Goal: Information Seeking & Learning: Check status

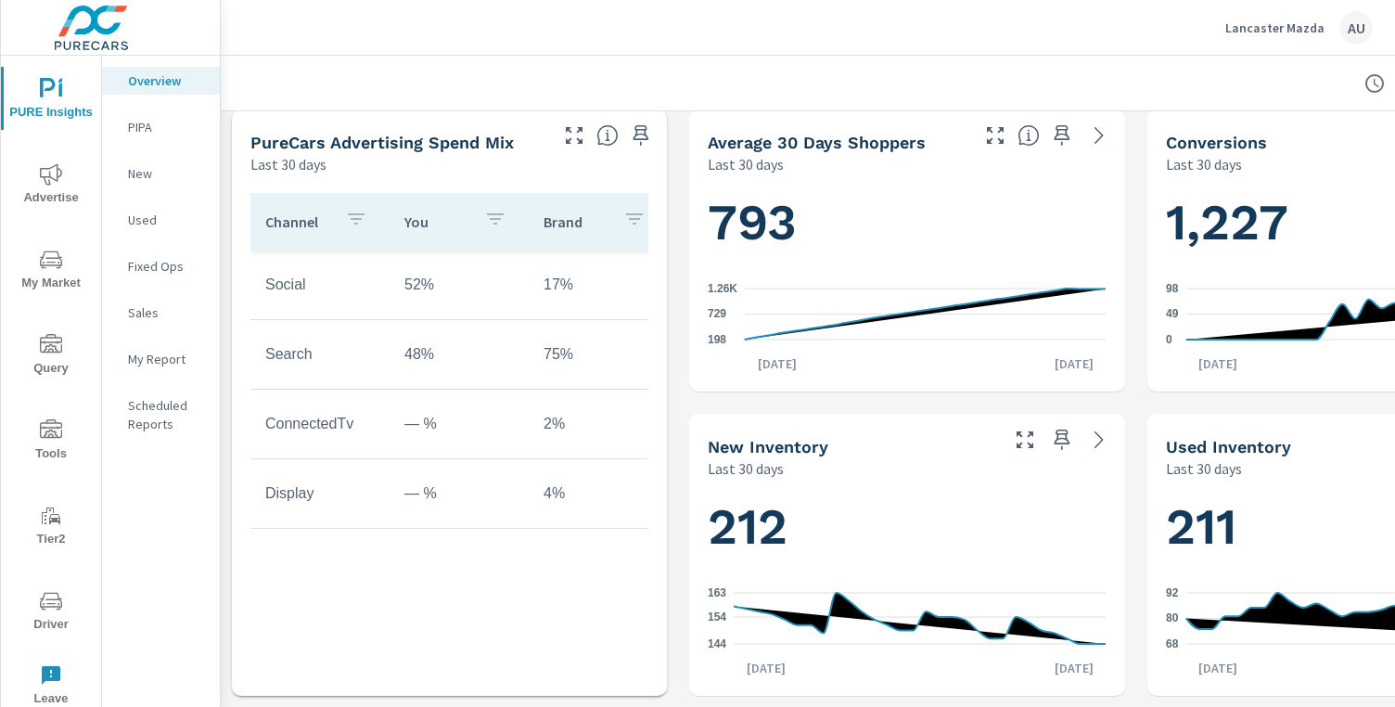
scroll to position [623, 0]
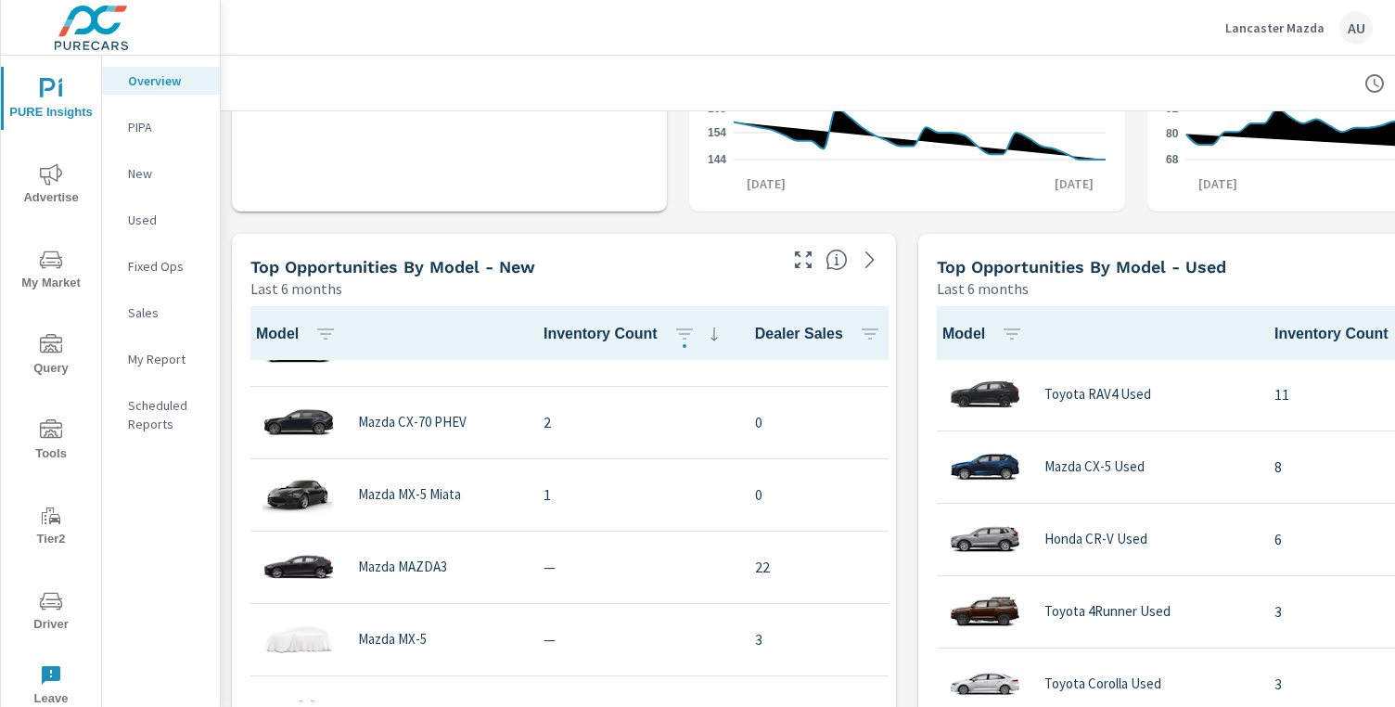
scroll to position [671, 0]
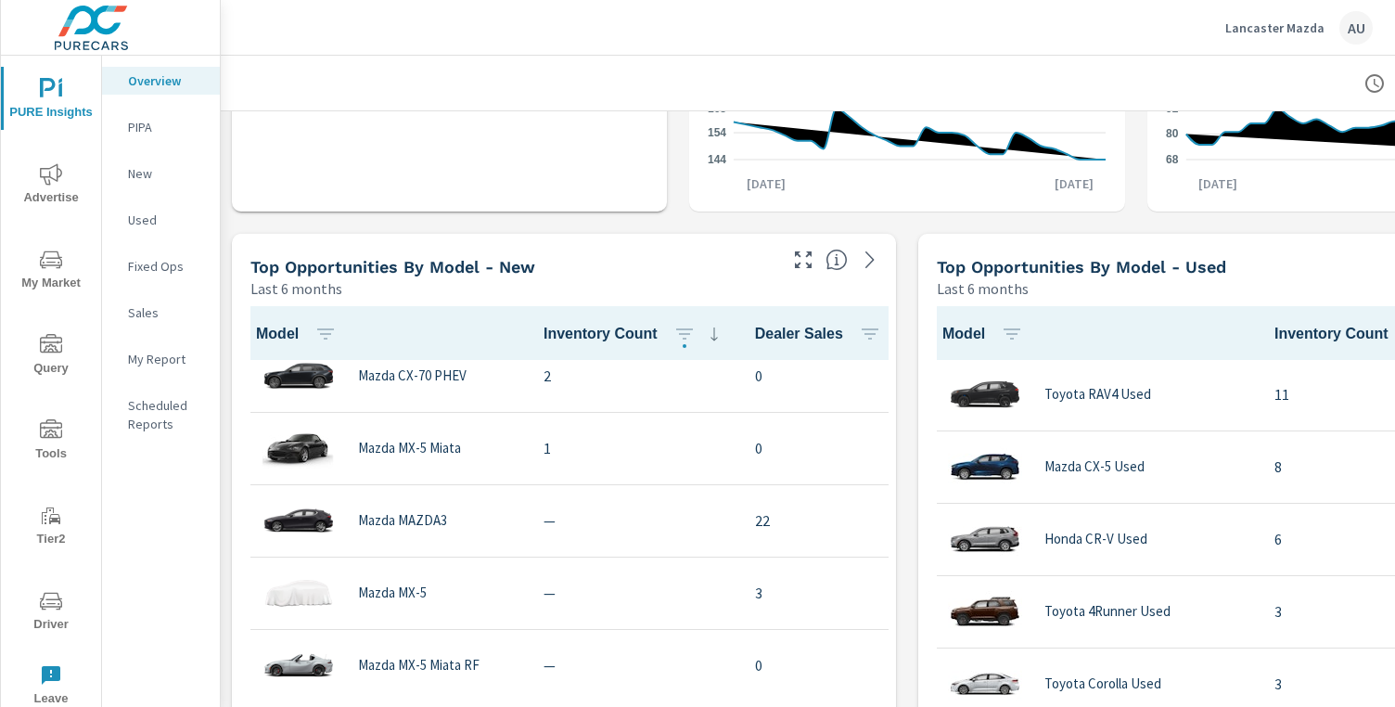
click at [907, 455] on div "Learn More The average dealer wastes 35% of their advertising and BDC efforts m…" at bounding box center [907, 527] width 1373 height 3042
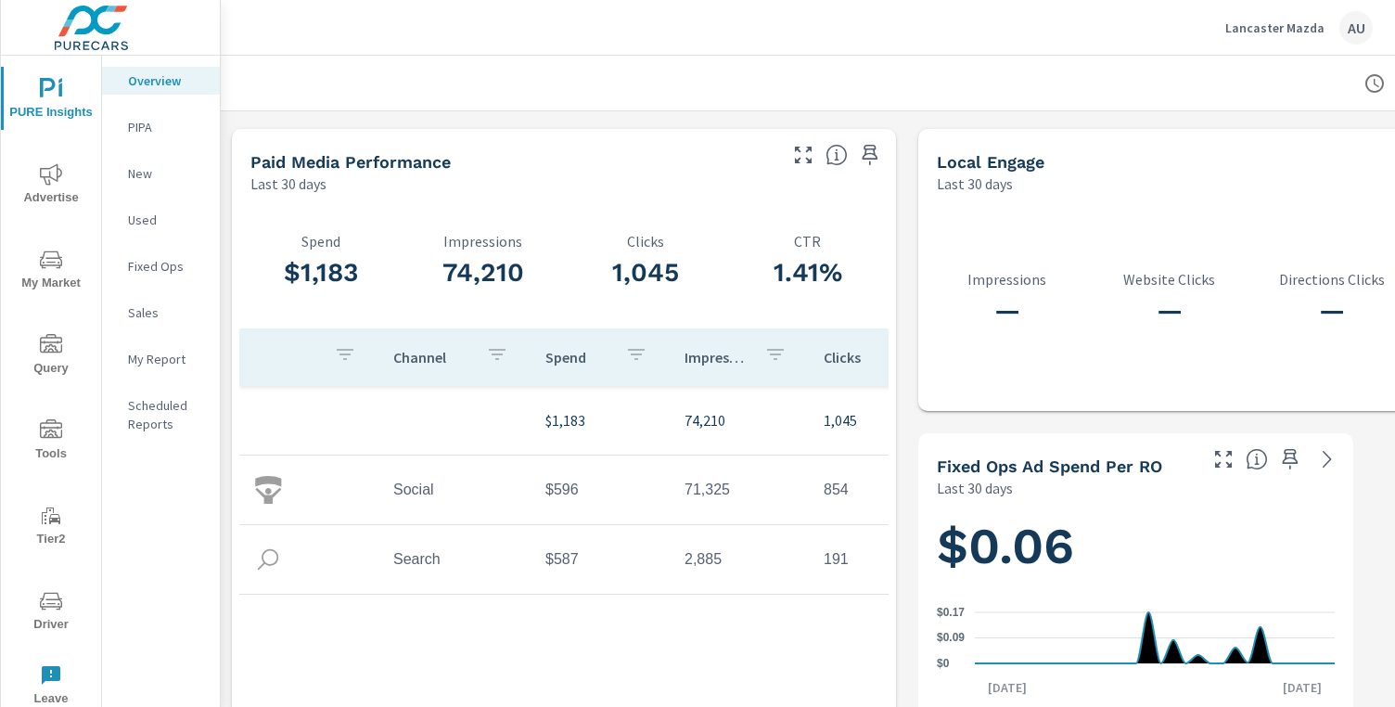
scroll to position [2429, 0]
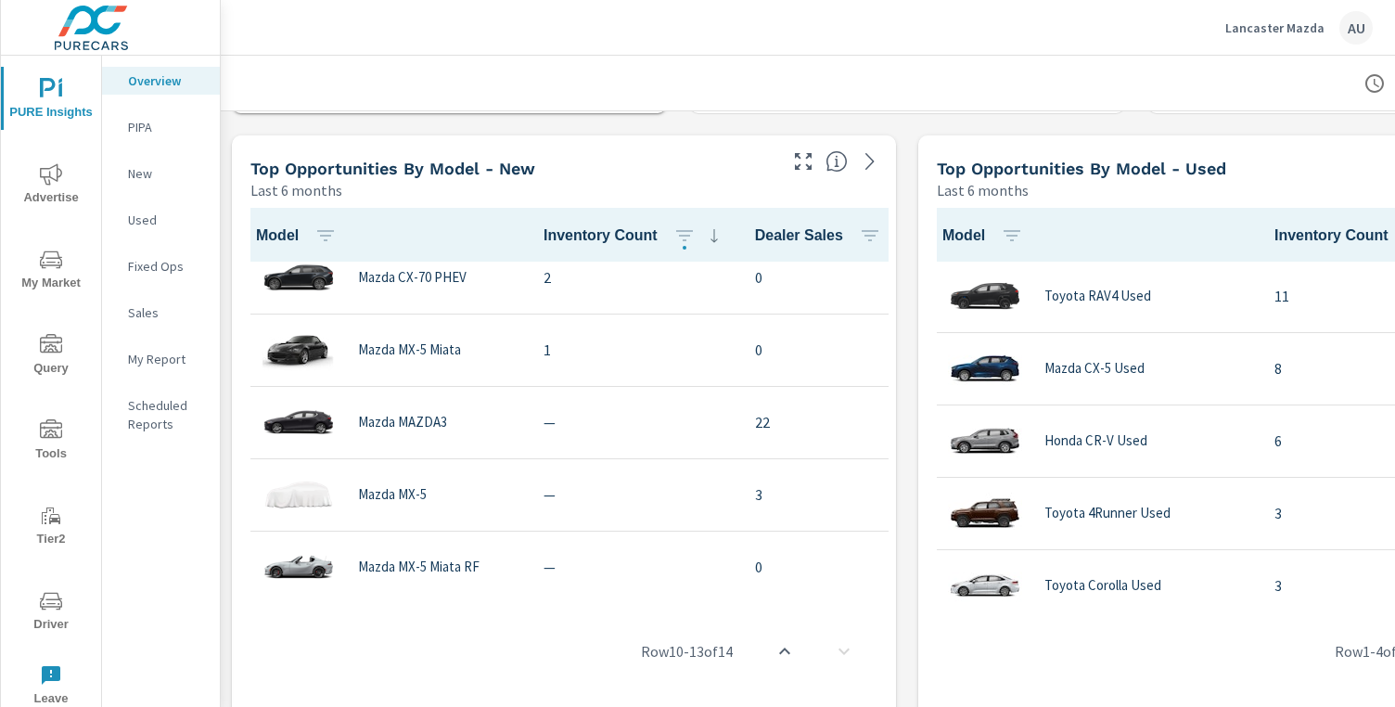
scroll to position [1179, 0]
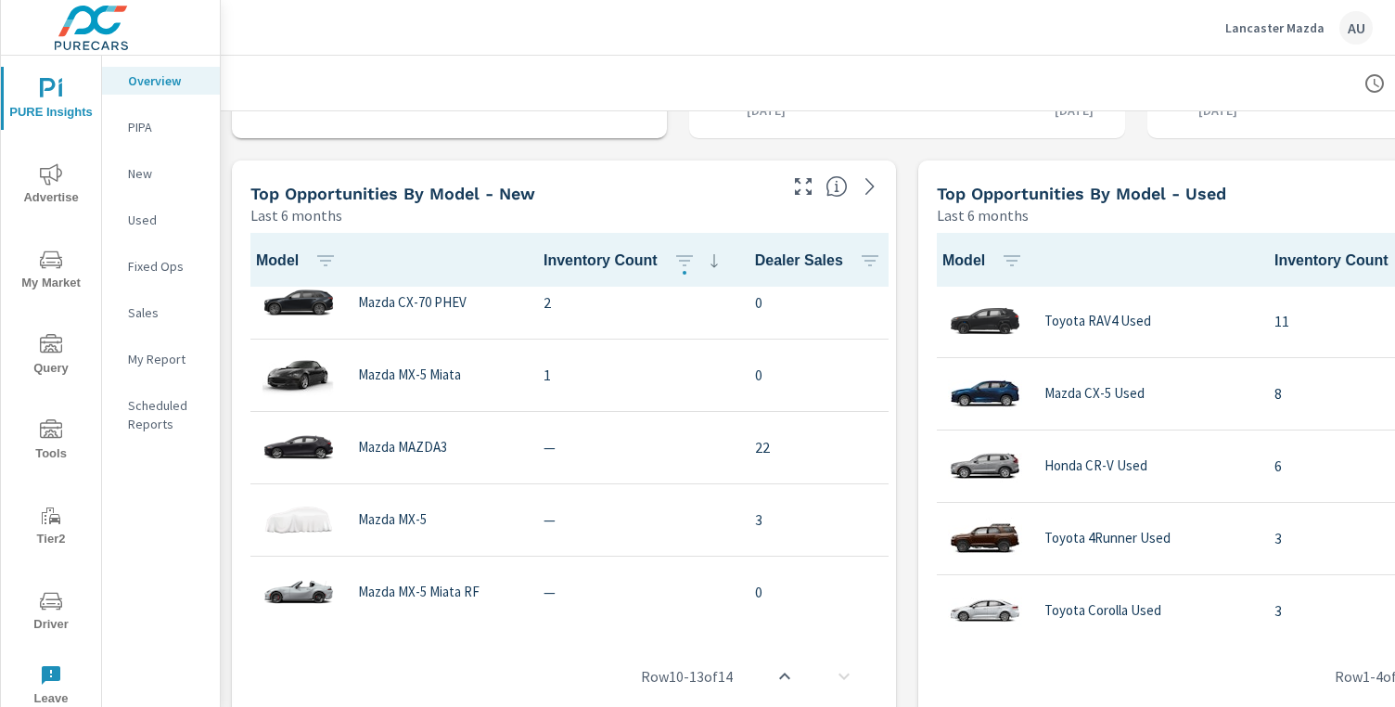
click at [177, 125] on p "PIPA" at bounding box center [166, 127] width 77 height 19
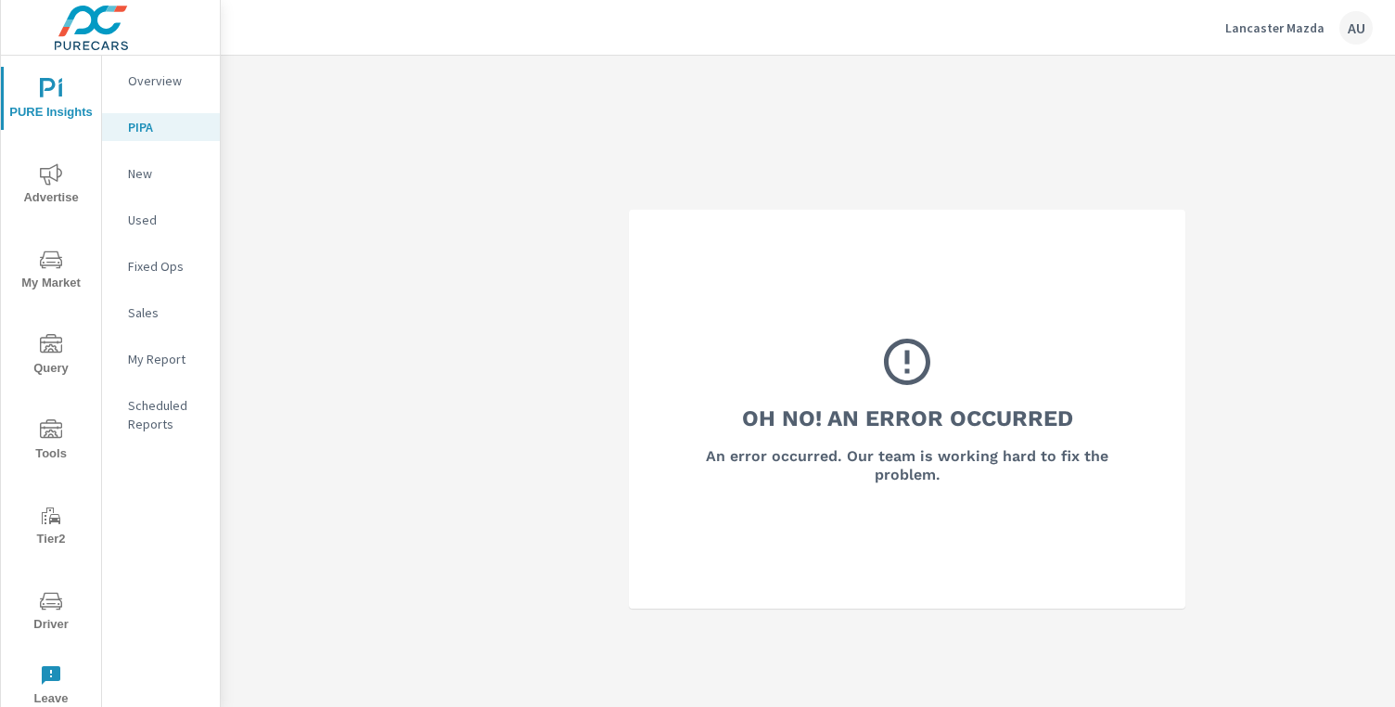
click at [138, 179] on p "New" at bounding box center [166, 173] width 77 height 19
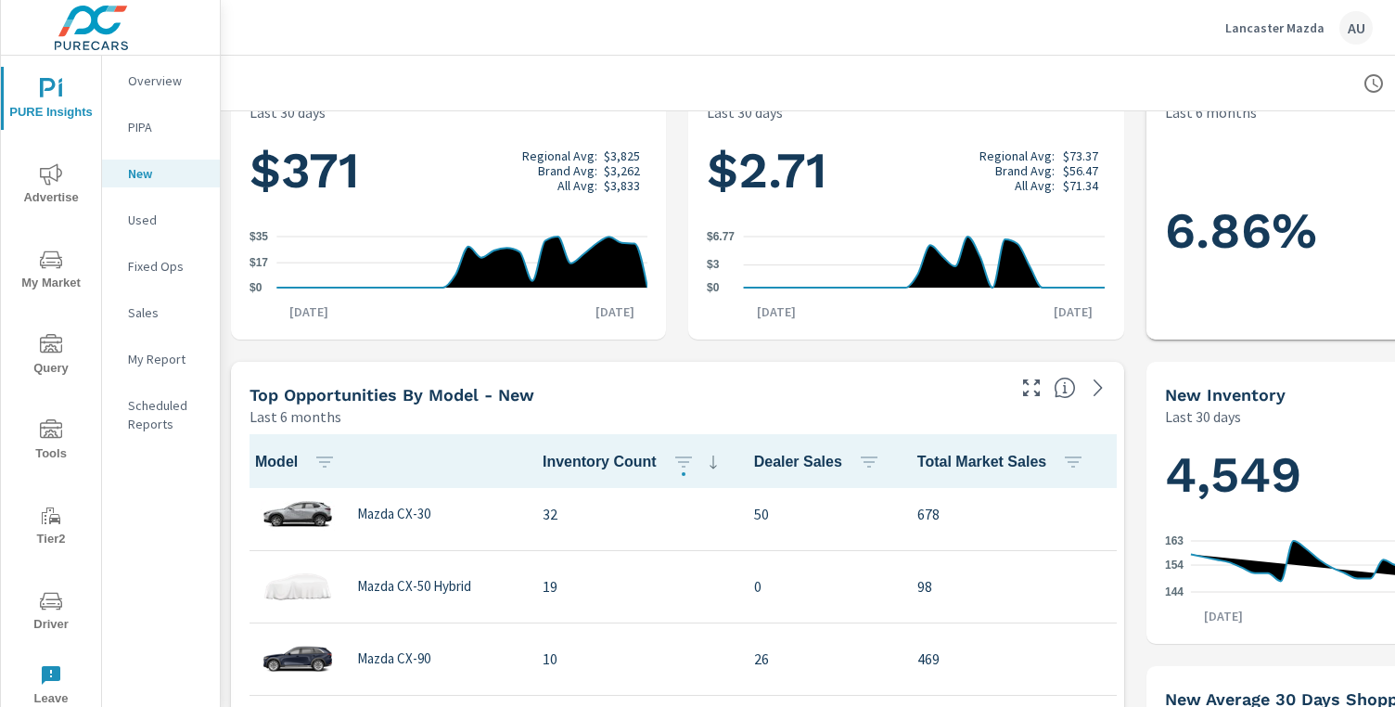
scroll to position [192, 0]
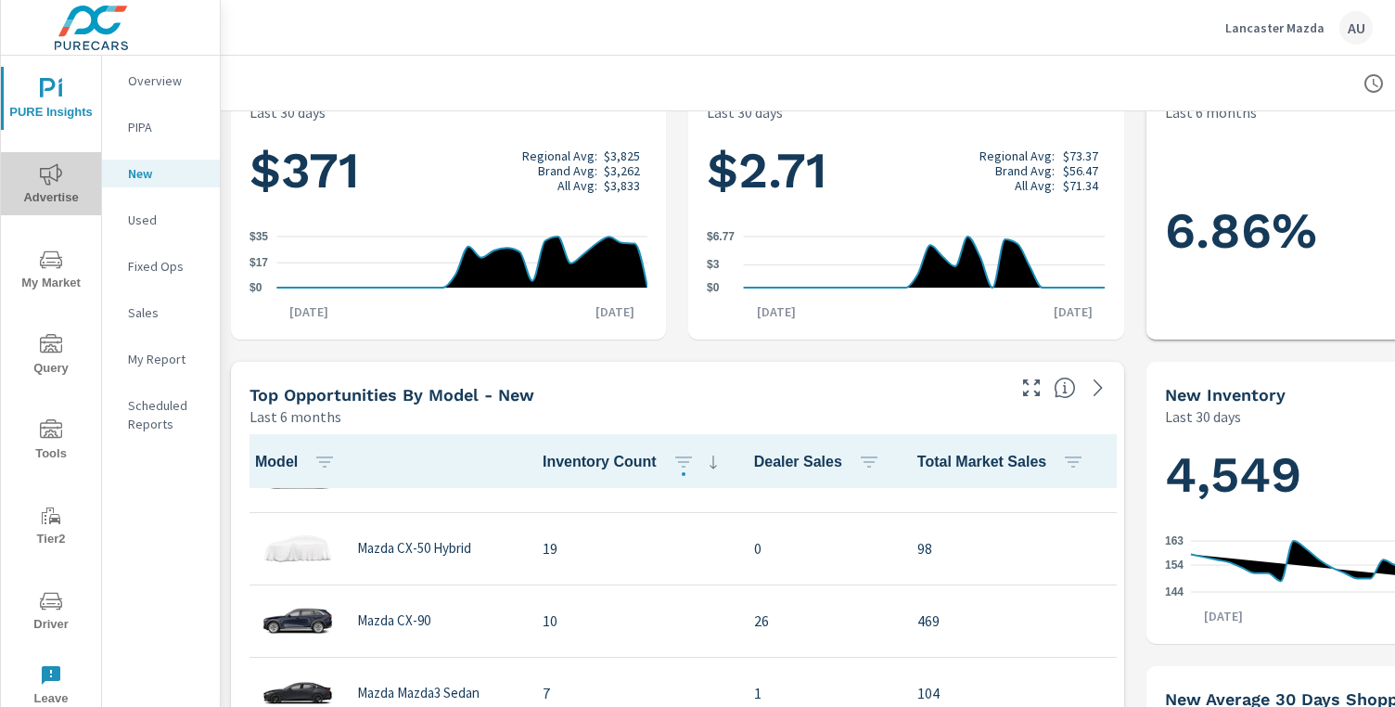
click at [51, 190] on span "Advertise" at bounding box center [50, 185] width 89 height 45
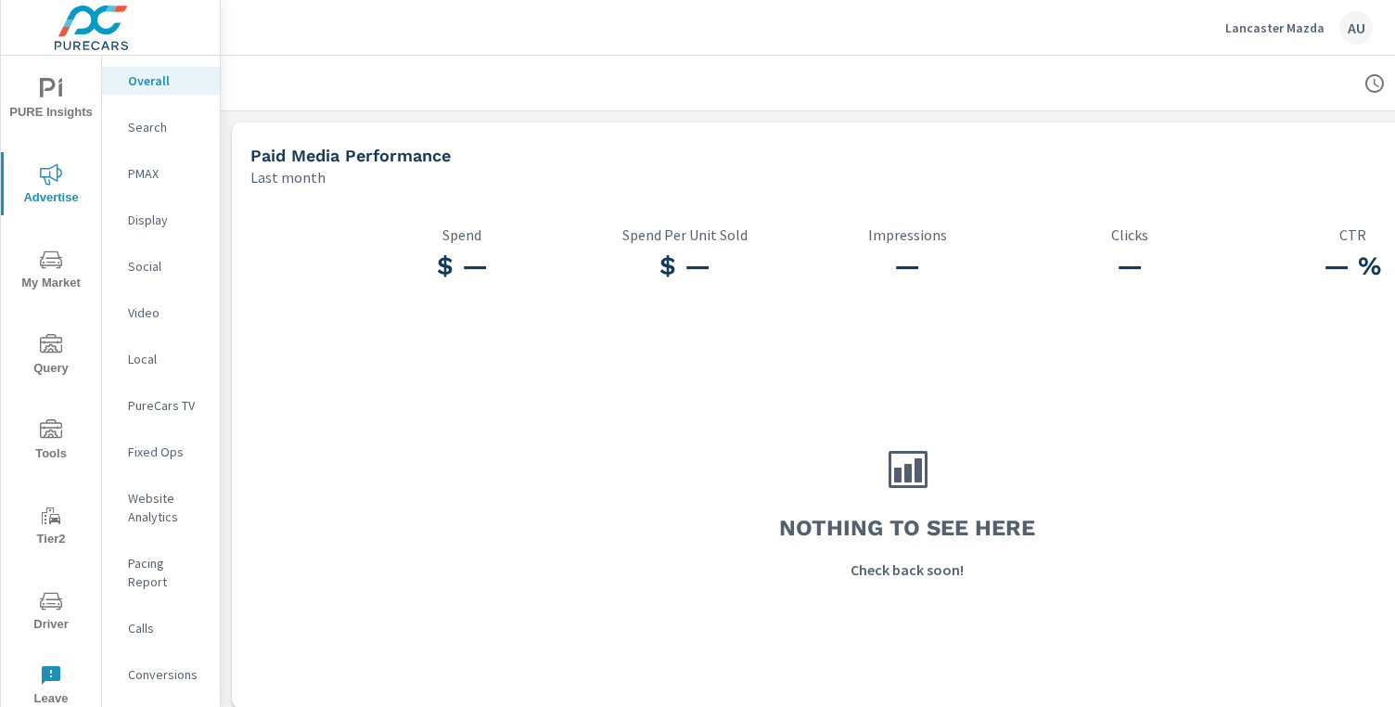
click at [142, 135] on p "Search" at bounding box center [166, 127] width 77 height 19
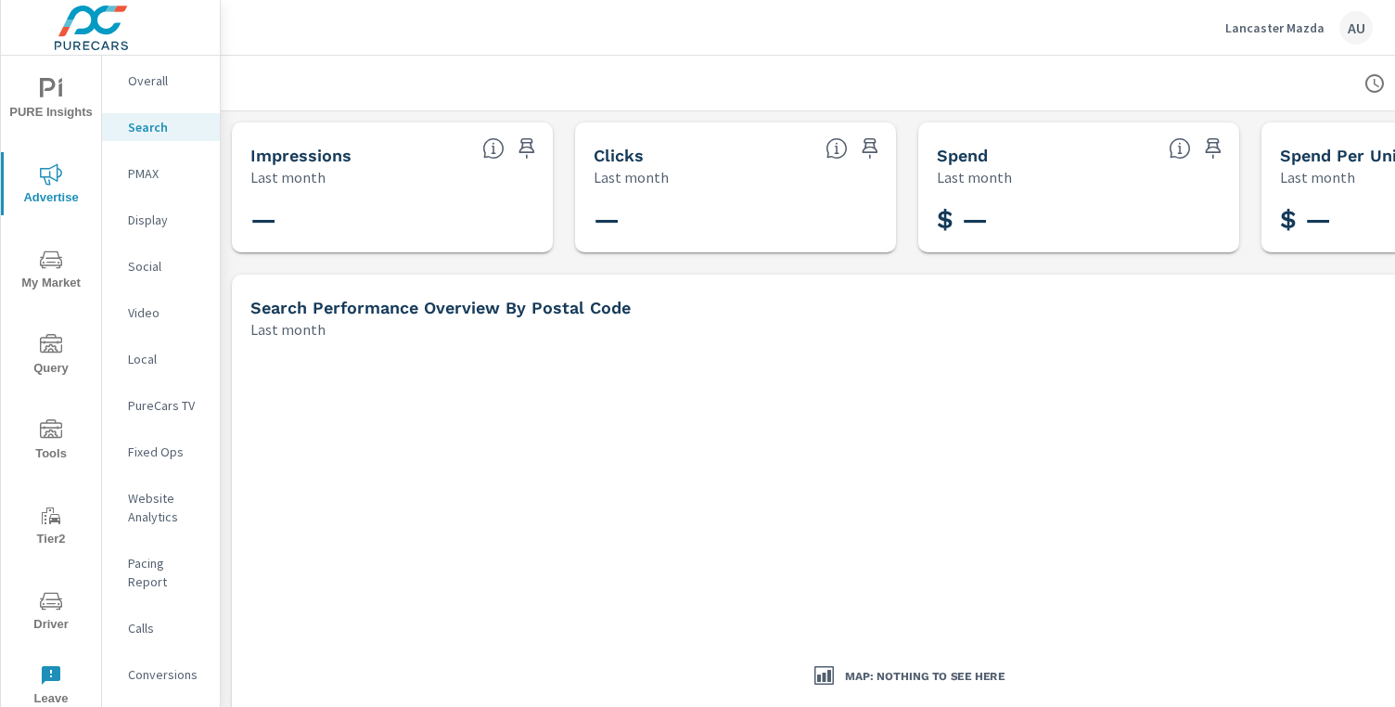
click at [1375, 83] on icon "button" at bounding box center [1377, 83] width 6 height 8
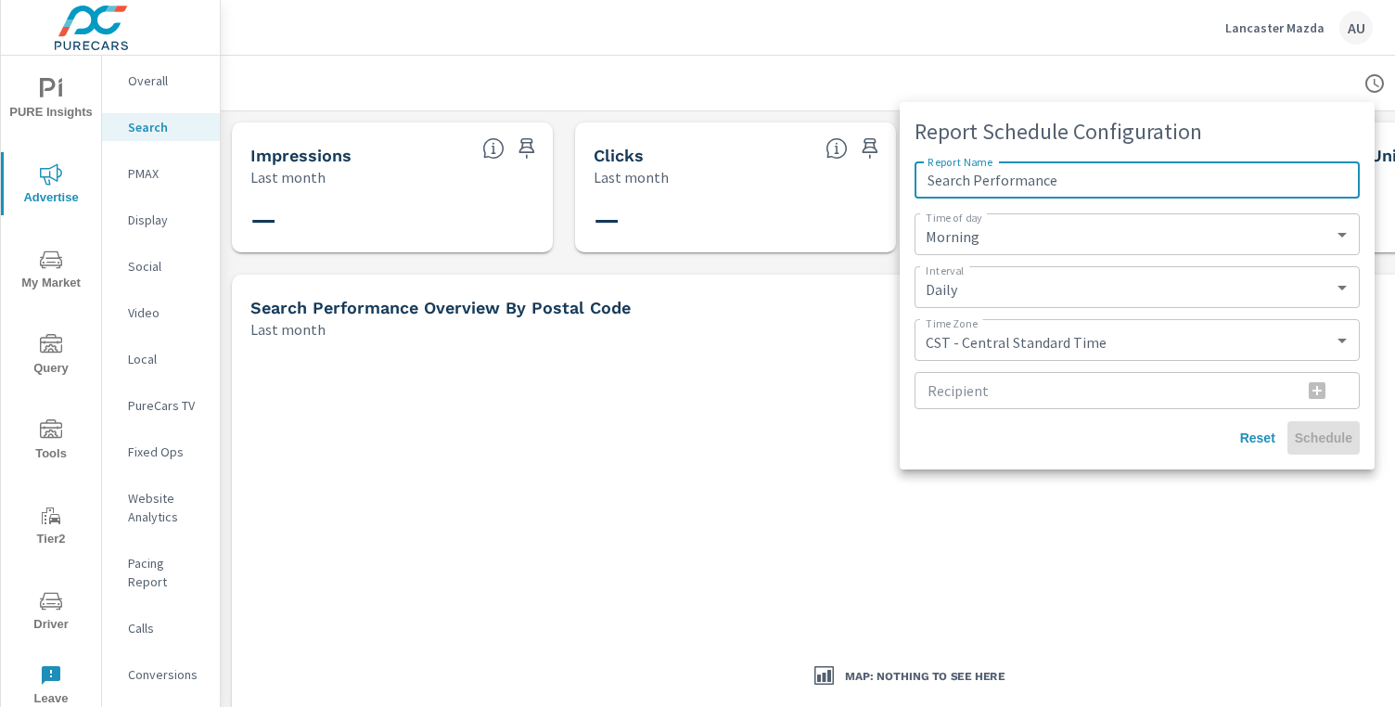
click at [1194, 45] on div at bounding box center [697, 353] width 1395 height 707
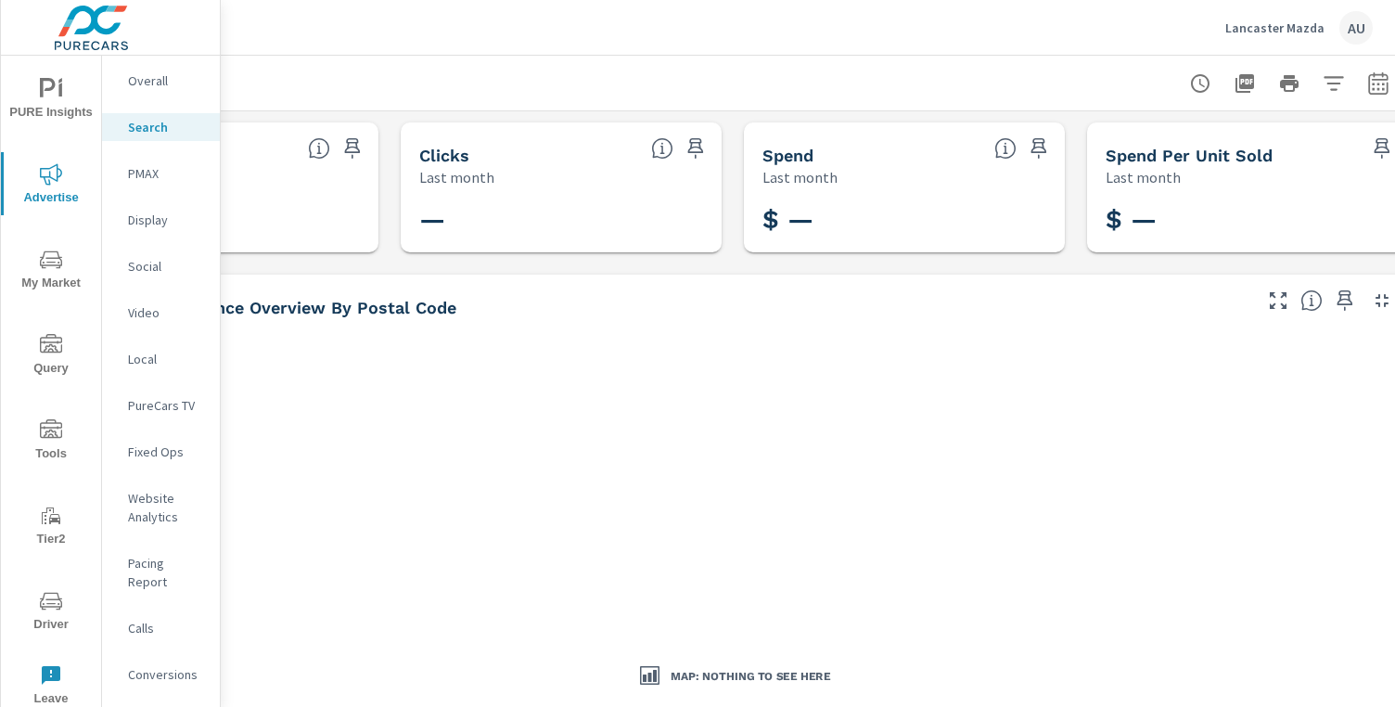
scroll to position [0, 198]
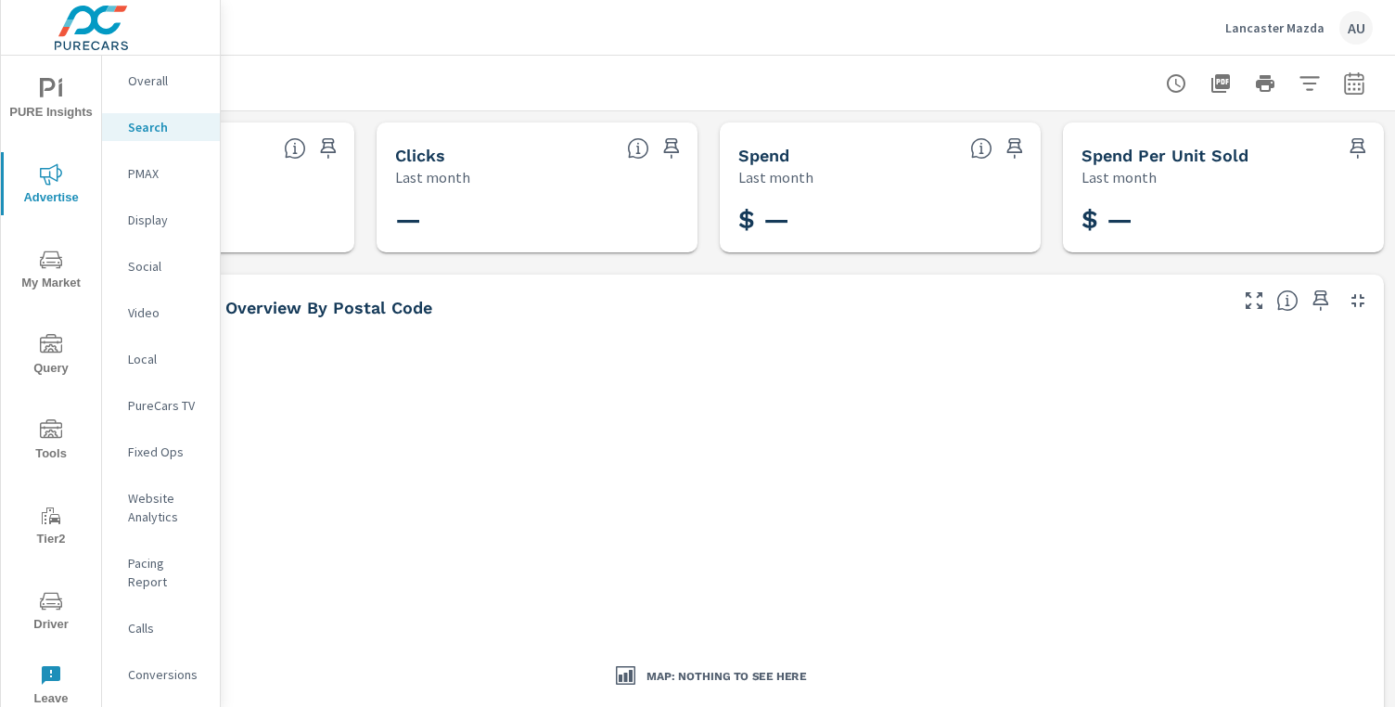
click at [1349, 83] on icon "button" at bounding box center [1354, 86] width 12 height 7
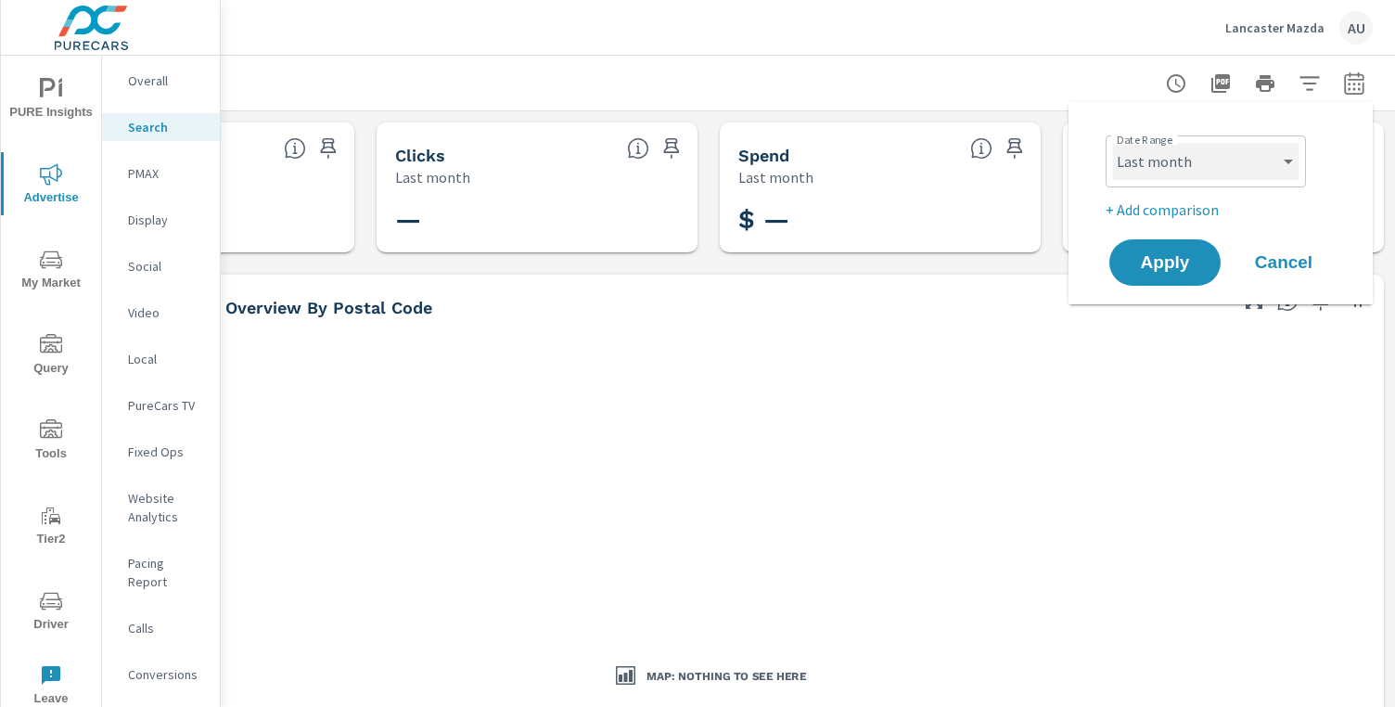
click at [1240, 171] on select "Custom [DATE] Last week Last 7 days Last 14 days Last 30 days Last 45 days Last…" at bounding box center [1205, 161] width 185 height 37
click at [1113, 143] on select "Custom [DATE] Last week Last 7 days Last 14 days Last 30 days Last 45 days Last…" at bounding box center [1205, 161] width 185 height 37
select select "Month to date"
click at [1192, 252] on button "Apply" at bounding box center [1164, 262] width 115 height 48
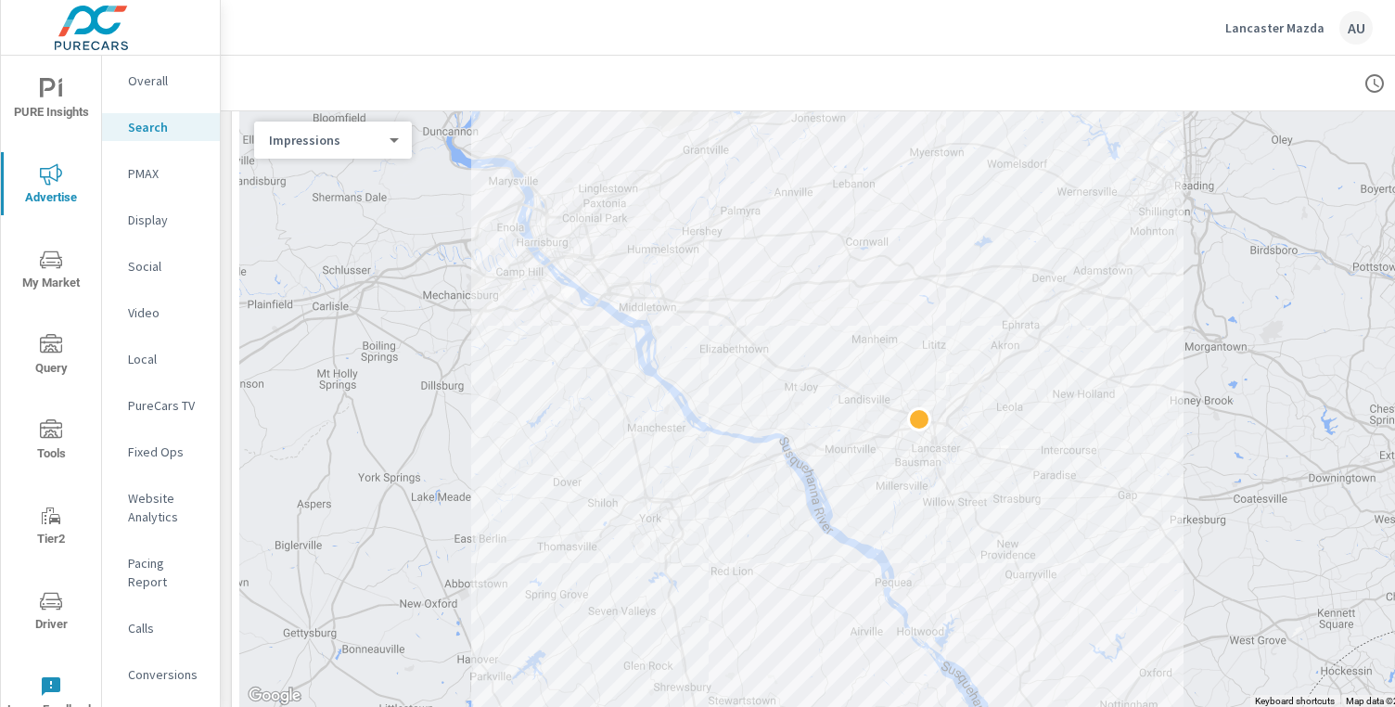
scroll to position [242, 0]
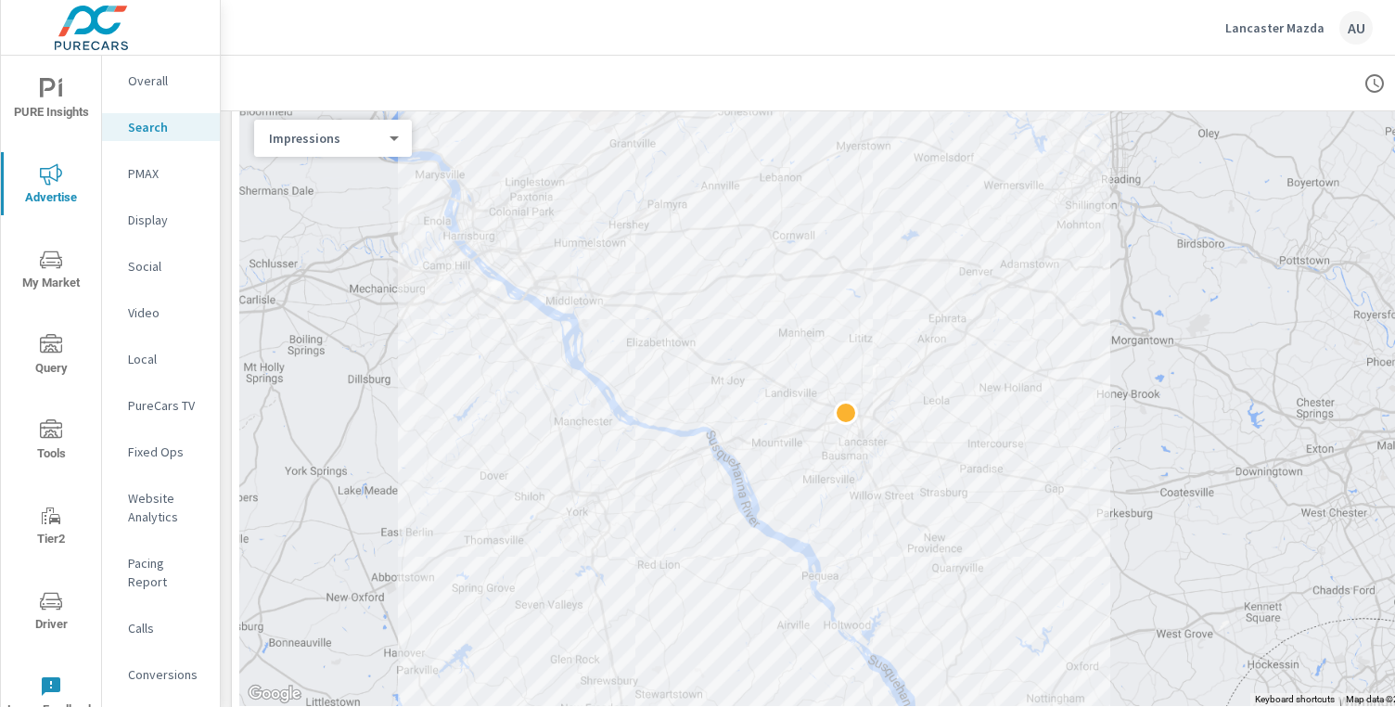
drag, startPoint x: 555, startPoint y: 468, endPoint x: 478, endPoint y: 464, distance: 77.1
click at [478, 464] on div at bounding box center [907, 405] width 1336 height 601
